Goal: Navigation & Orientation: Go to known website

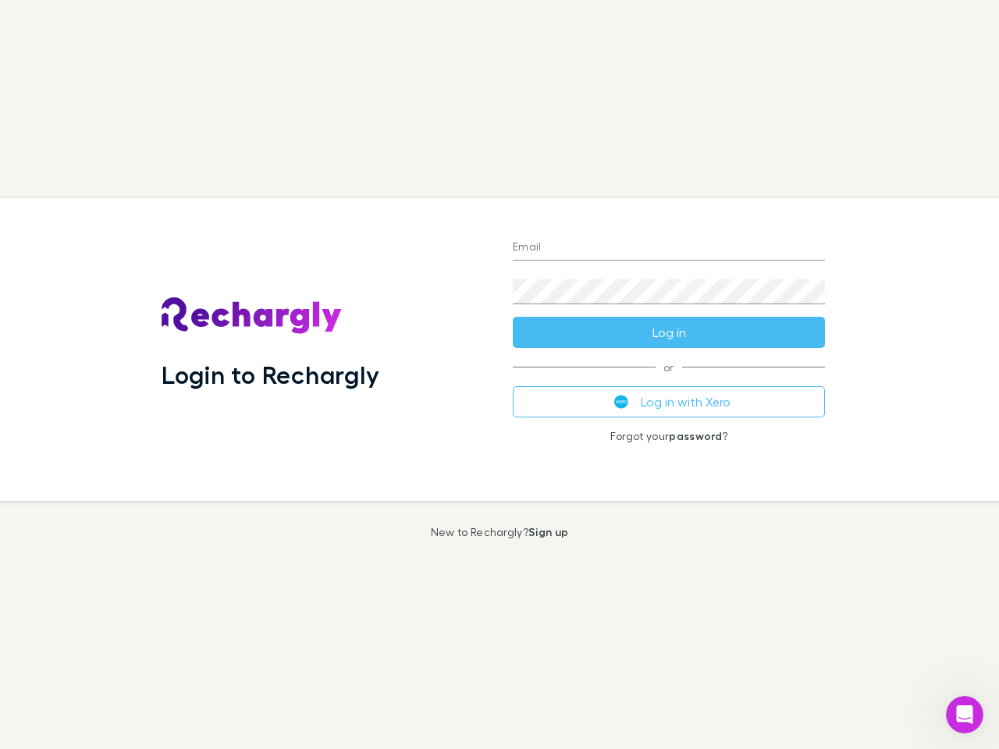
click at [499, 375] on div "Login to Rechargly" at bounding box center [324, 349] width 351 height 303
click at [669, 248] on input "Email" at bounding box center [669, 248] width 312 height 25
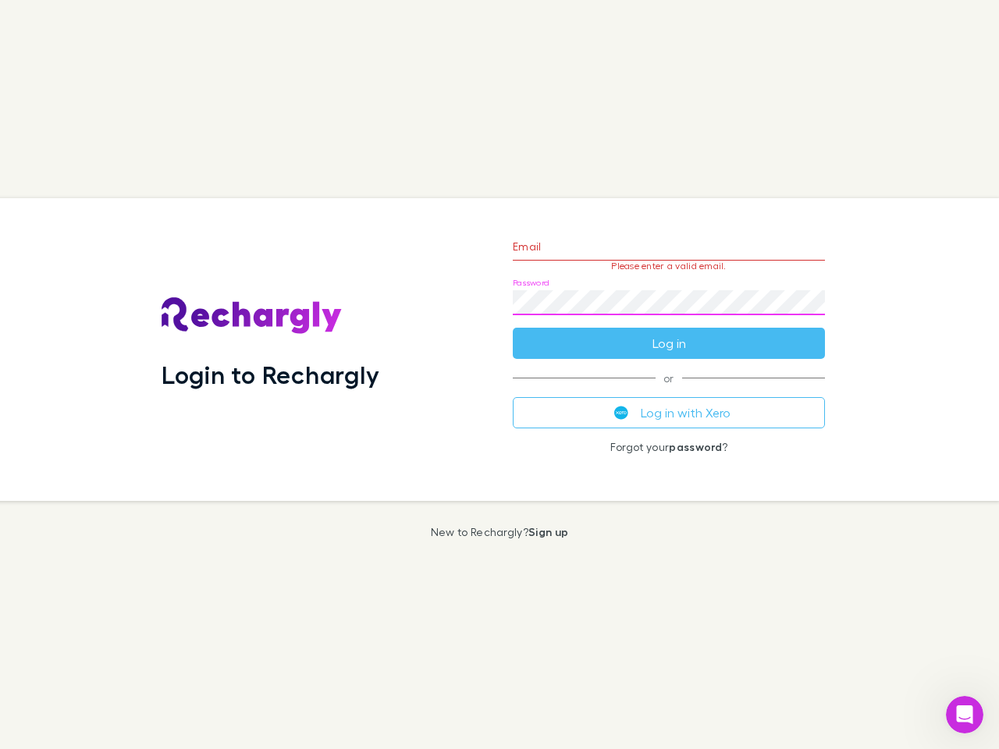
click at [669, 332] on form "Email Please enter a valid email. Password Log in" at bounding box center [669, 291] width 312 height 136
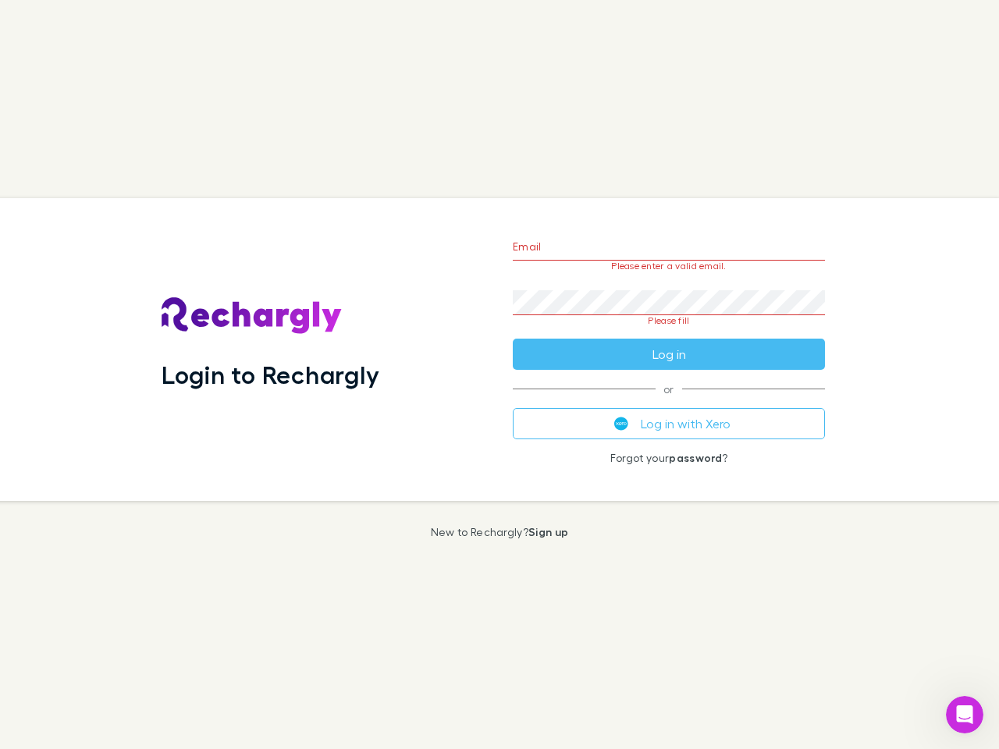
click at [669, 402] on div "Email Please enter a valid email. Password Please fill Log in or Log in with Xe…" at bounding box center [668, 349] width 337 height 303
click at [965, 715] on icon "Open Intercom Messenger" at bounding box center [965, 715] width 26 height 26
